Goal: Subscribe to service/newsletter

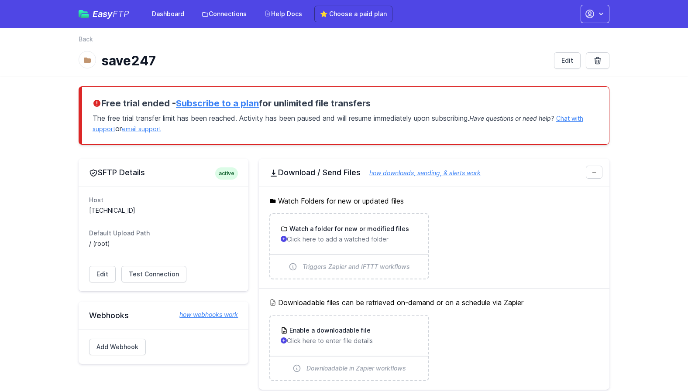
click at [241, 104] on link "Subscribe to a plan" at bounding box center [217, 103] width 83 height 10
click at [221, 106] on link "Subscribe to a plan" at bounding box center [217, 103] width 83 height 10
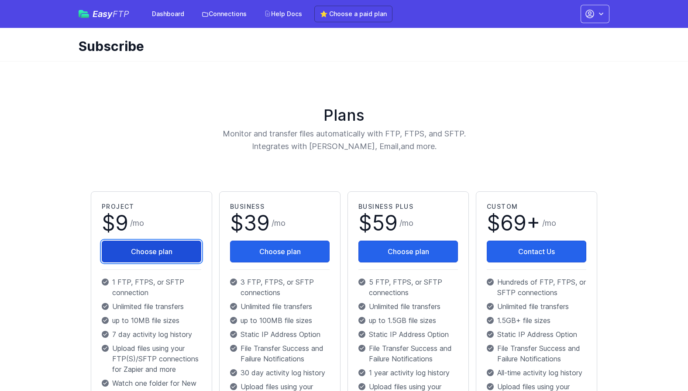
click at [161, 251] on button "Choose plan" at bounding box center [151, 252] width 99 height 22
